Goal: Information Seeking & Learning: Learn about a topic

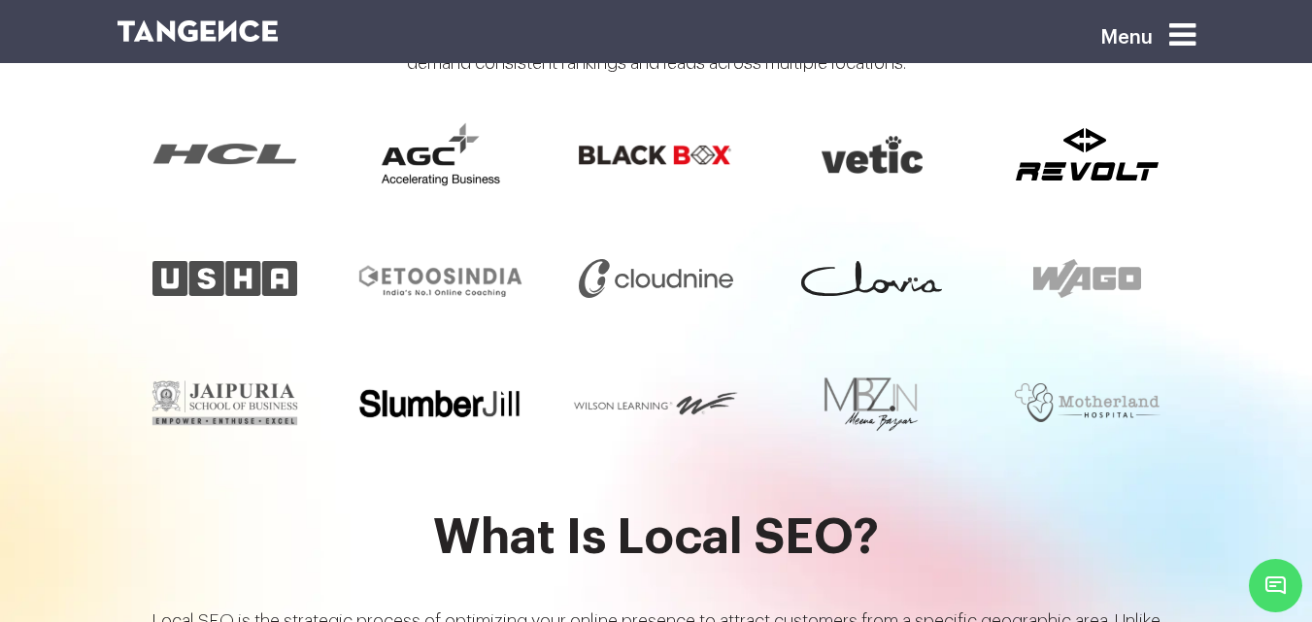
scroll to position [1936, 0]
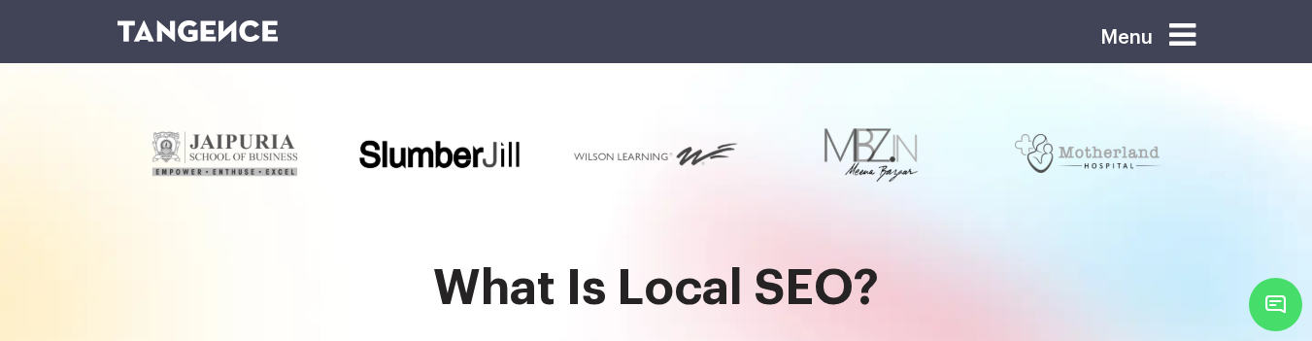
click at [526, 262] on h2 "What Is Local SEO?" at bounding box center [656, 300] width 1078 height 77
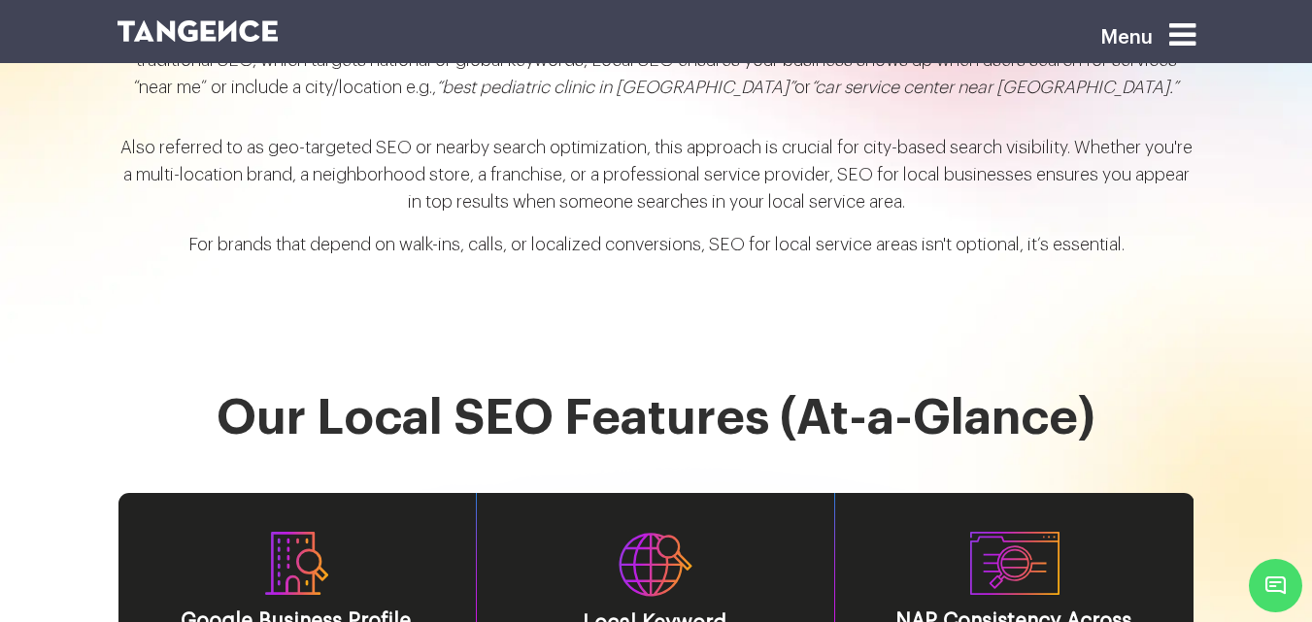
scroll to position [2227, 0]
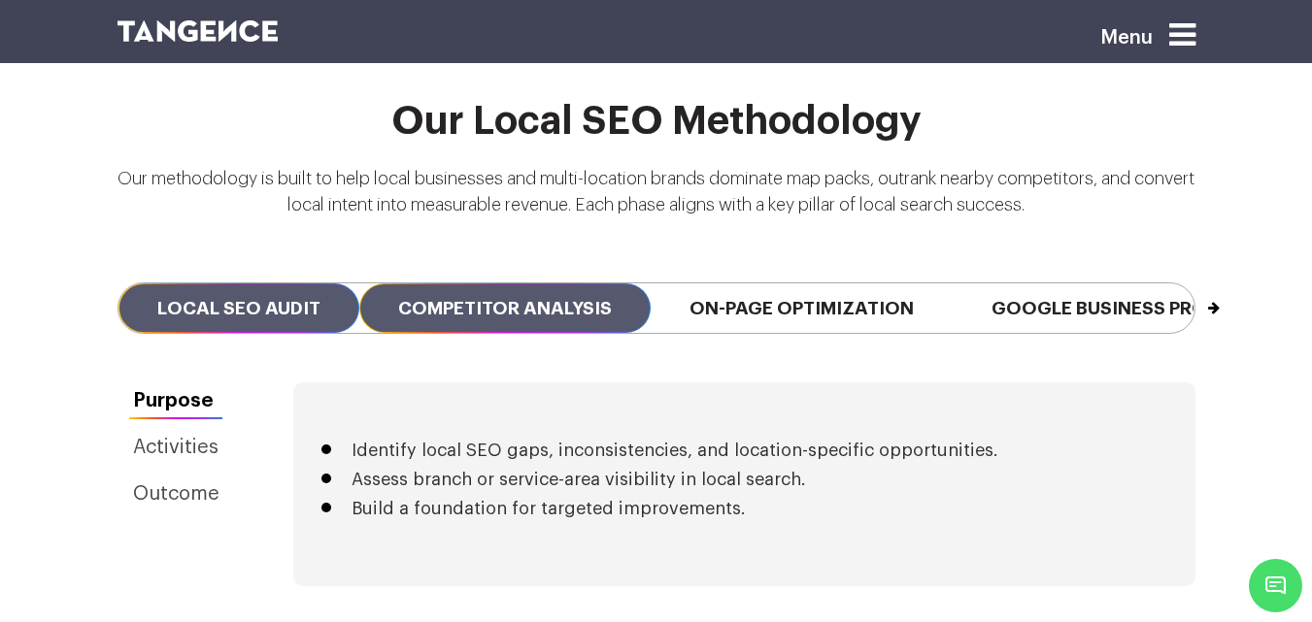
scroll to position [4415, 0]
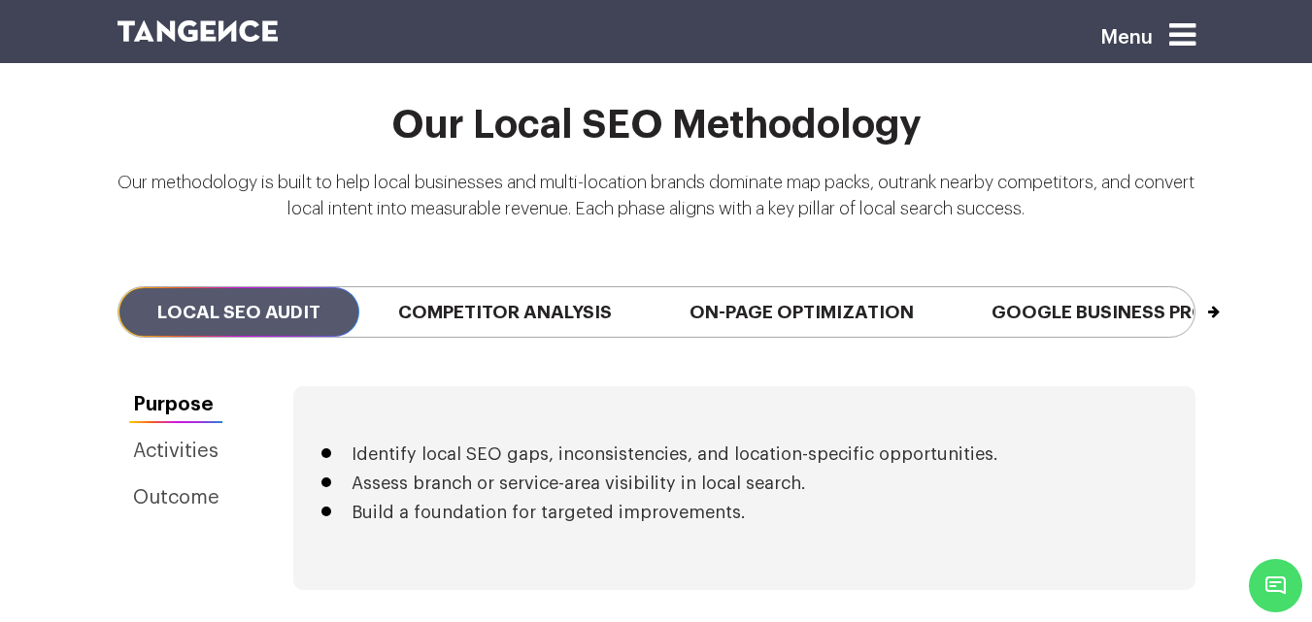
click at [1194, 287] on button "Next" at bounding box center [1193, 302] width 1 height 31
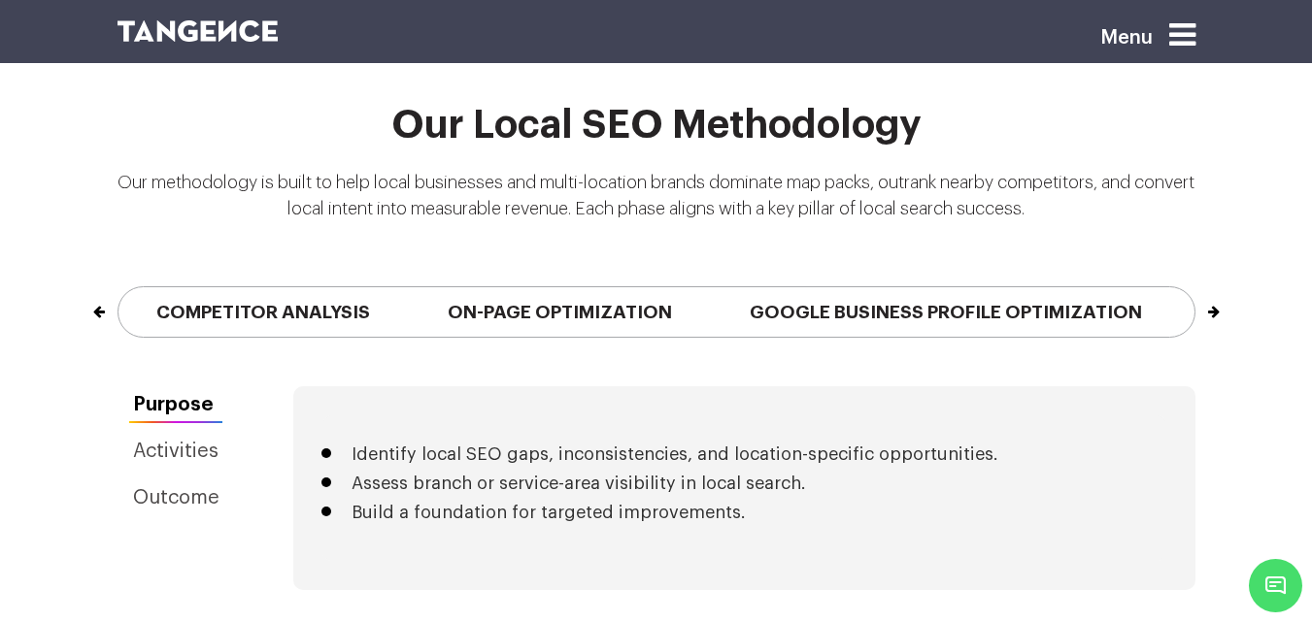
drag, startPoint x: 1101, startPoint y: 281, endPoint x: 2, endPoint y: 294, distance: 1099.0
click at [2, 294] on div "Our Local SEO Methodology Our methodology is built to help local businesses and…" at bounding box center [656, 245] width 1312 height 283
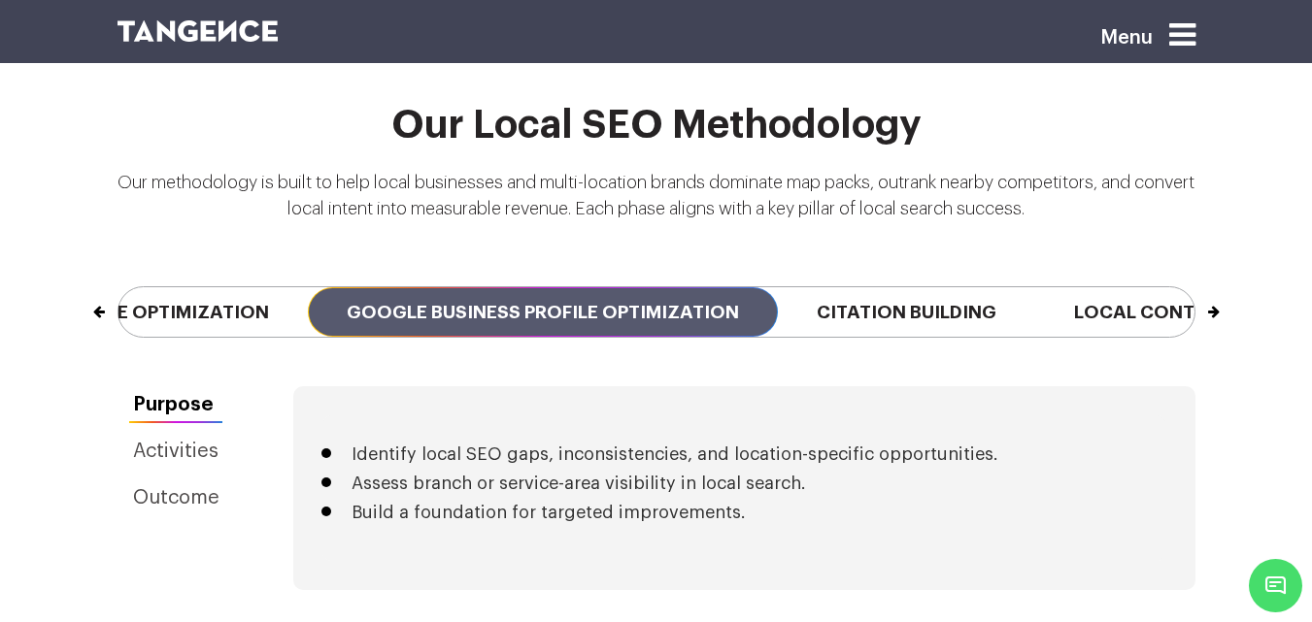
drag, startPoint x: 754, startPoint y: 278, endPoint x: 154, endPoint y: 281, distance: 600.0
click at [308, 287] on span "Google Business Profile Optimization" at bounding box center [543, 312] width 470 height 50
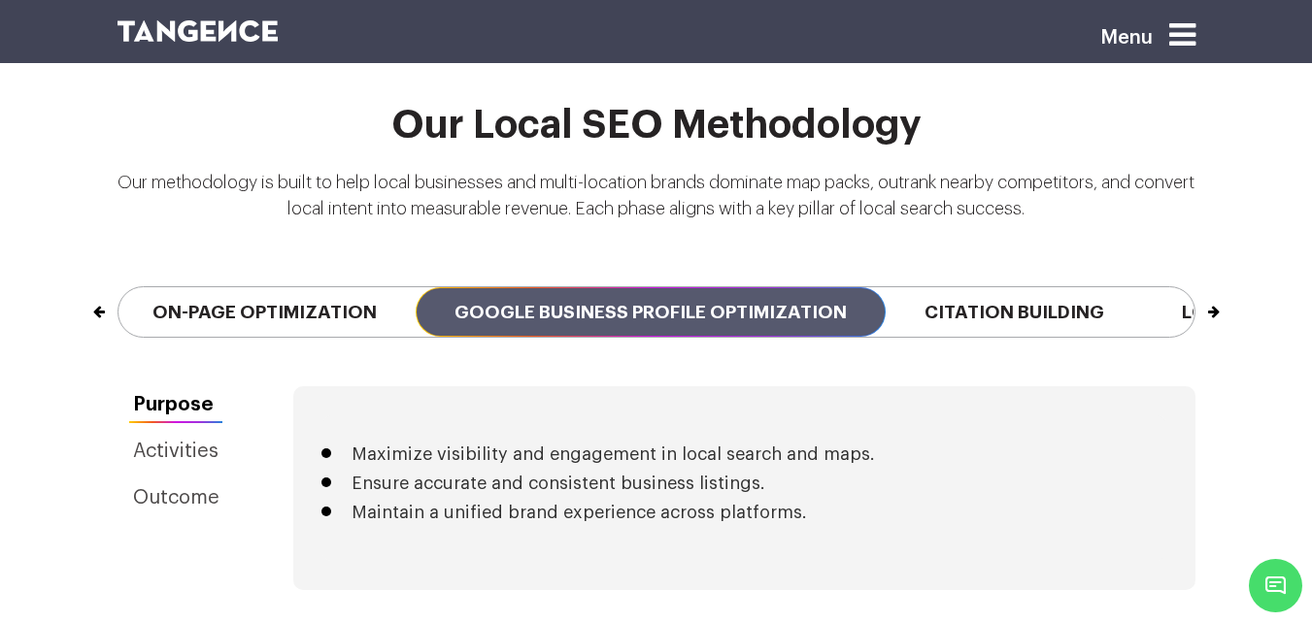
drag, startPoint x: 967, startPoint y: 303, endPoint x: 685, endPoint y: 298, distance: 281.6
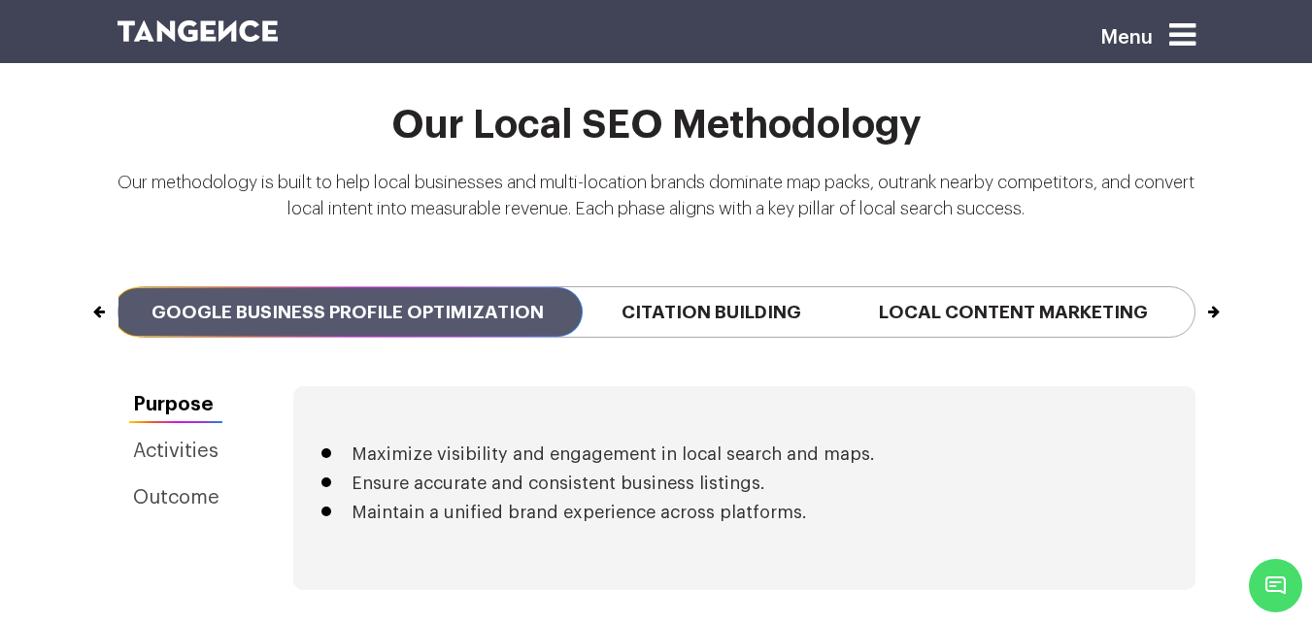
drag, startPoint x: 1045, startPoint y: 285, endPoint x: 0, endPoint y: 230, distance: 1046.0
click at [0, 230] on div "Our Local SEO Methodology Our methodology is built to help local businesses and…" at bounding box center [656, 245] width 1312 height 283
drag, startPoint x: 1034, startPoint y: 292, endPoint x: 319, endPoint y: 238, distance: 716.6
click at [319, 238] on div "Previous Local SEO Audit Competitor Analysis On-Page Optimization Google Busine…" at bounding box center [656, 312] width 1107 height 149
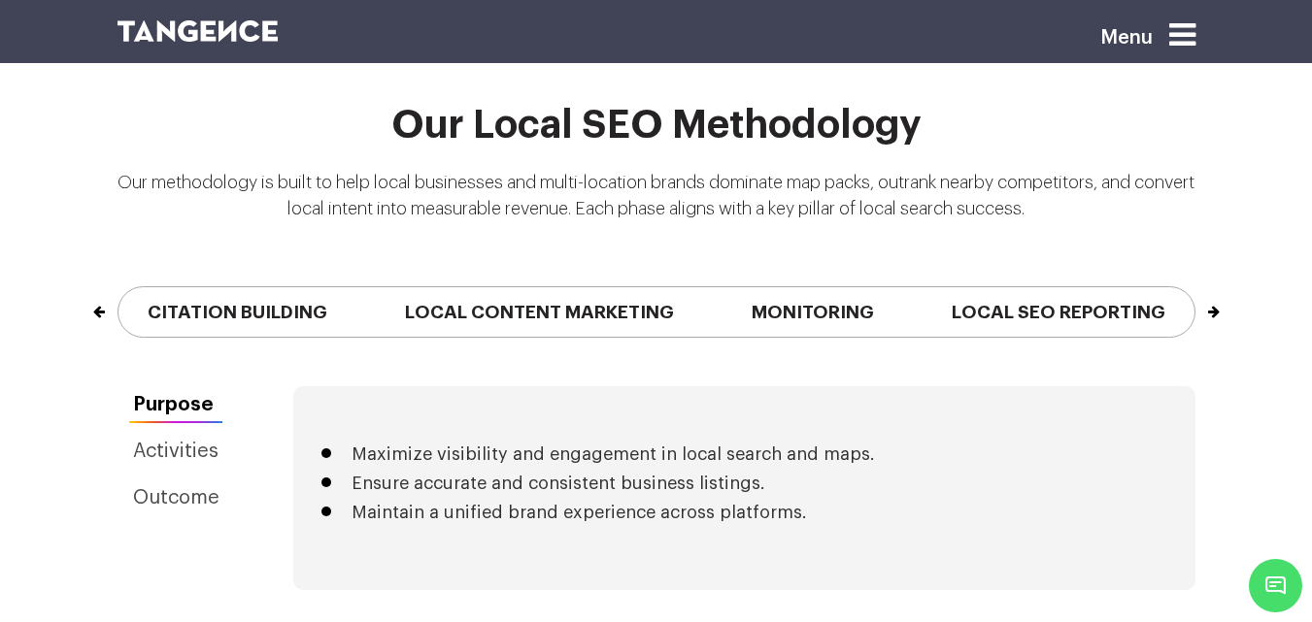
drag, startPoint x: 733, startPoint y: 287, endPoint x: 0, endPoint y: 252, distance: 733.8
click at [0, 253] on div "Our Local SEO Methodology Our methodology is built to help local businesses and…" at bounding box center [656, 245] width 1312 height 283
click at [1194, 287] on button "Next" at bounding box center [1193, 302] width 1 height 31
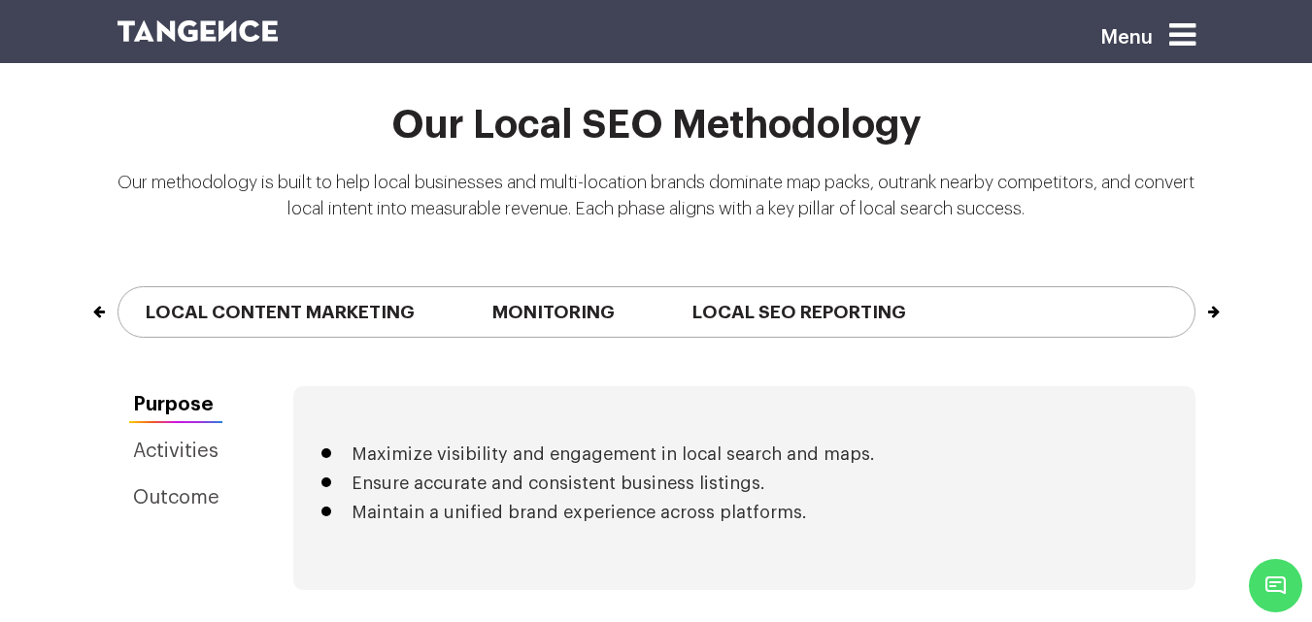
click at [1194, 287] on button "Next" at bounding box center [1193, 302] width 1 height 31
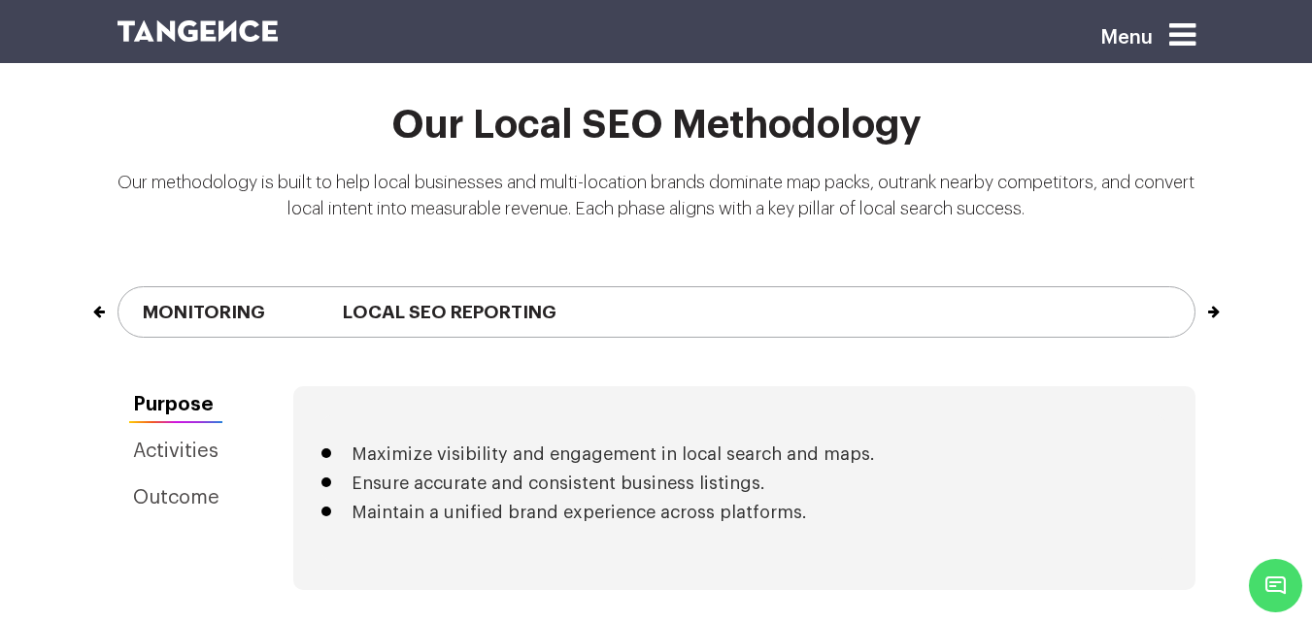
click at [1194, 287] on button "Next" at bounding box center [1193, 302] width 1 height 31
click at [1215, 278] on div "Our Local SEO Methodology Our methodology is built to help local businesses and…" at bounding box center [656, 245] width 1312 height 283
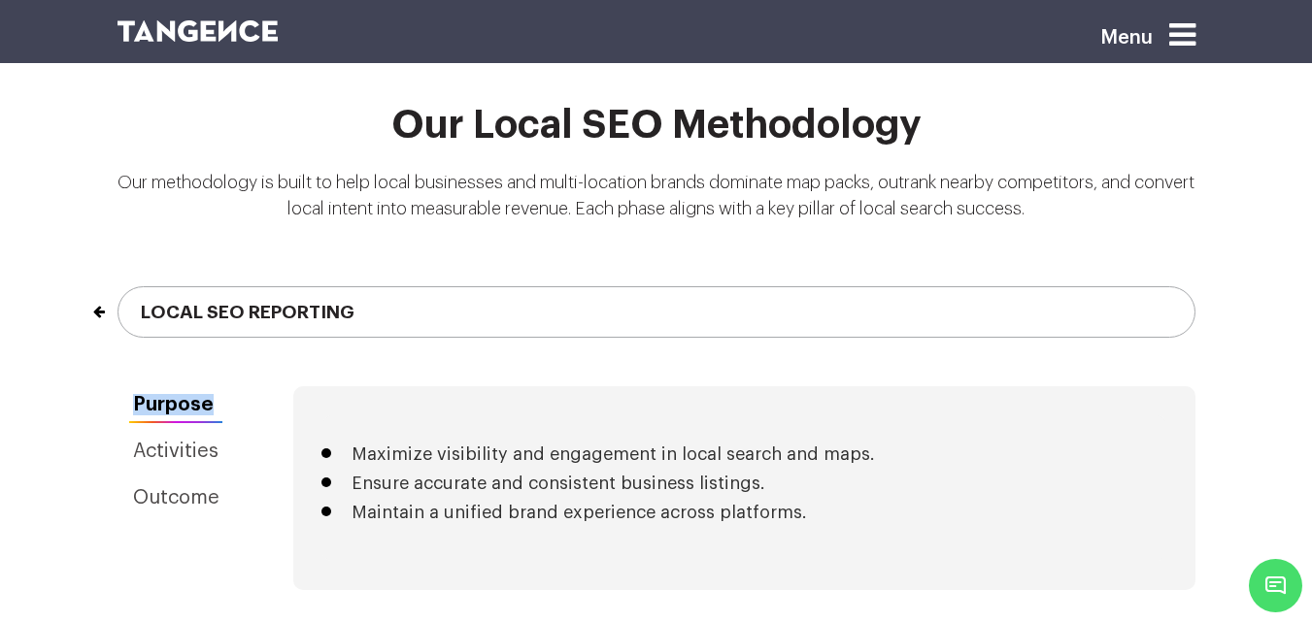
click at [1215, 278] on div "Our Local SEO Methodology Our methodology is built to help local businesses and…" at bounding box center [656, 245] width 1312 height 283
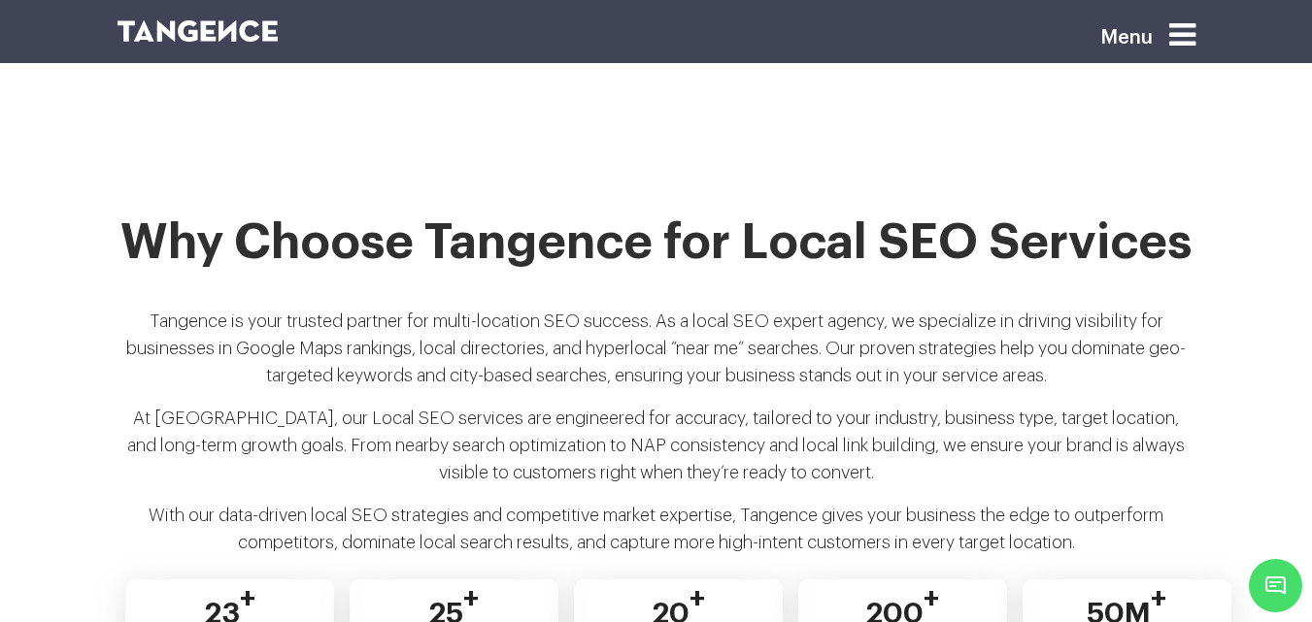
scroll to position [3703, 0]
